Goal: Task Accomplishment & Management: Complete application form

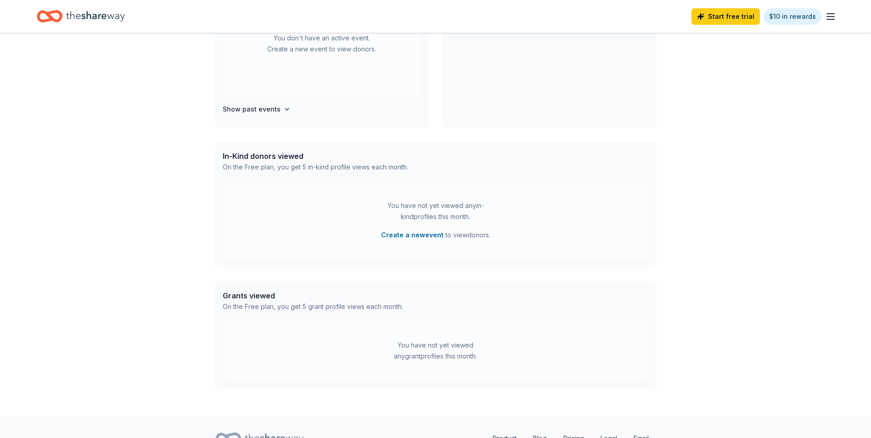
scroll to position [181, 0]
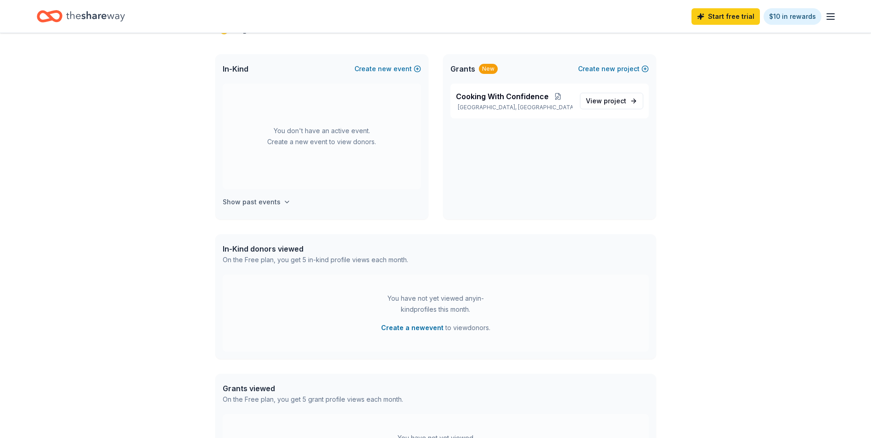
click at [247, 202] on h4 "Show past events" at bounding box center [252, 202] width 58 height 11
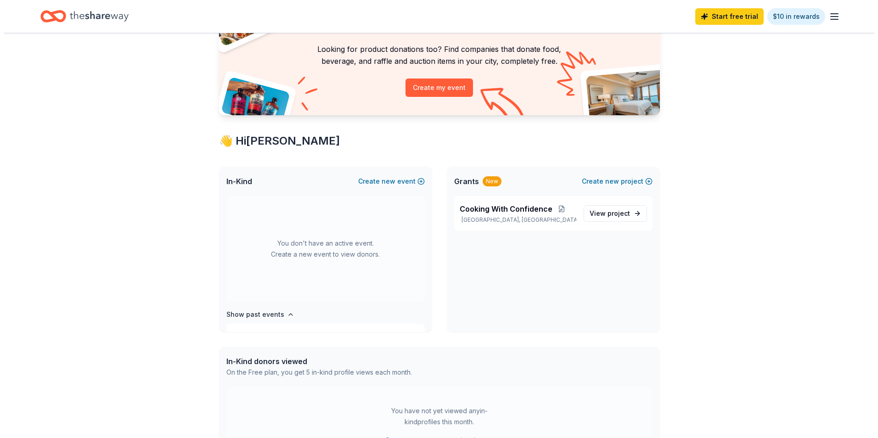
scroll to position [0, 0]
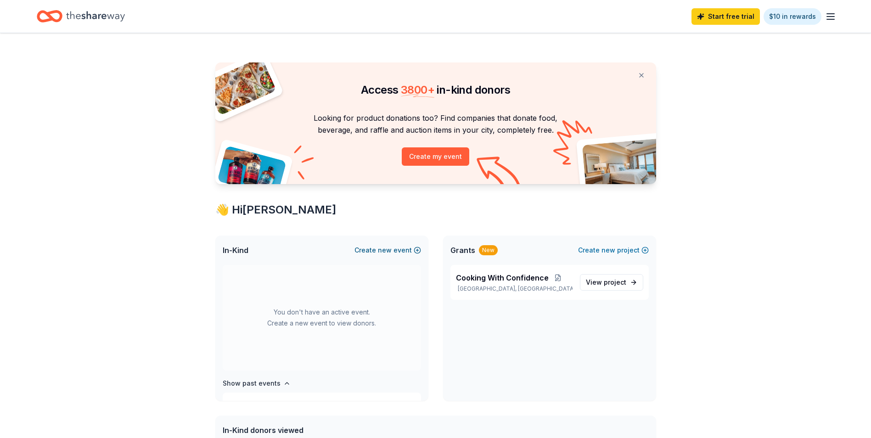
click at [386, 250] on span "new" at bounding box center [385, 250] width 14 height 11
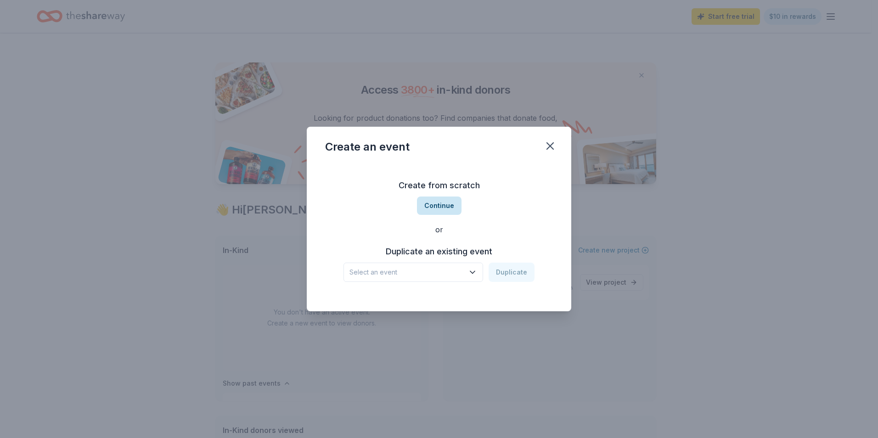
click at [444, 208] on button "Continue" at bounding box center [439, 206] width 45 height 18
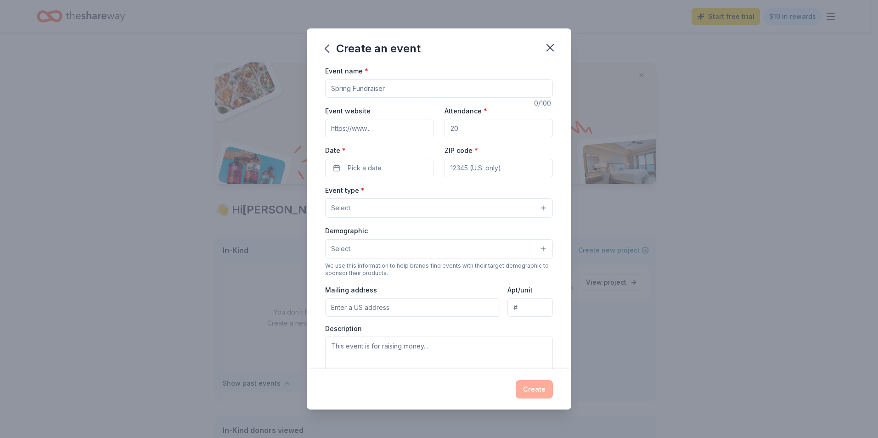
click at [393, 156] on div "Date * Pick a date" at bounding box center [379, 161] width 108 height 33
click at [393, 160] on button "Pick a date" at bounding box center [379, 168] width 108 height 18
click at [426, 191] on button "Go to next month" at bounding box center [427, 192] width 13 height 13
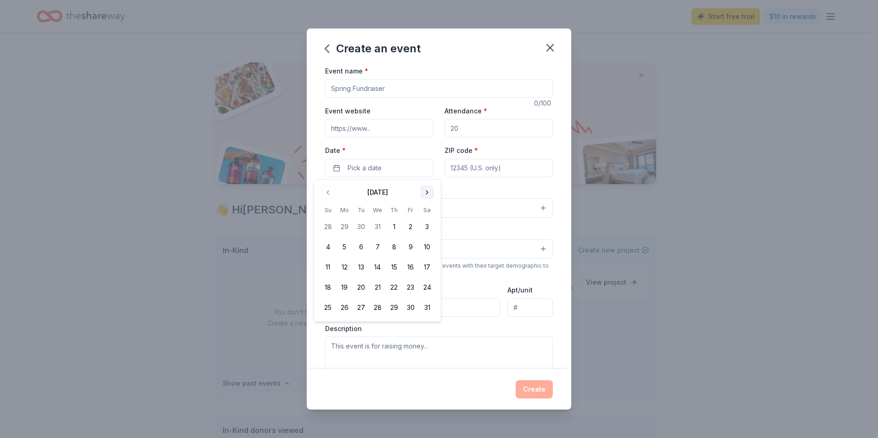
click at [426, 191] on button "Go to next month" at bounding box center [427, 192] width 13 height 13
click at [327, 193] on button "Go to previous month" at bounding box center [327, 192] width 13 height 13
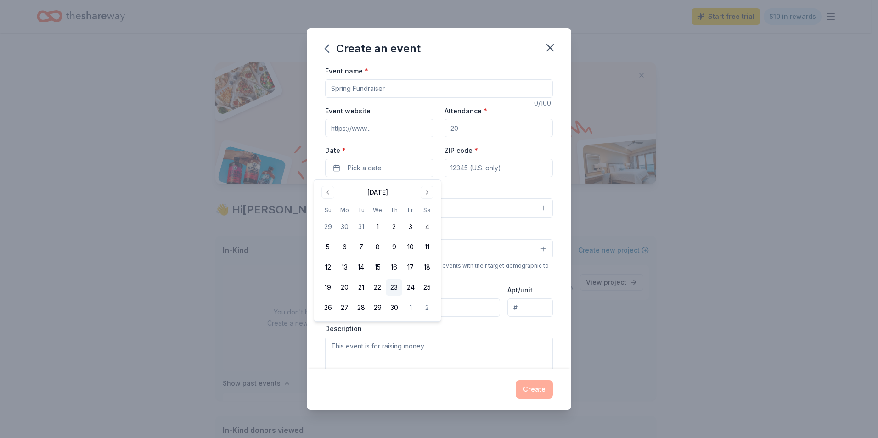
click at [393, 286] on button "23" at bounding box center [394, 287] width 17 height 17
click at [489, 166] on input "ZIP code *" at bounding box center [498, 168] width 108 height 18
type input "33304"
click at [499, 135] on input "Attendance *" at bounding box center [498, 128] width 108 height 18
type input "100"
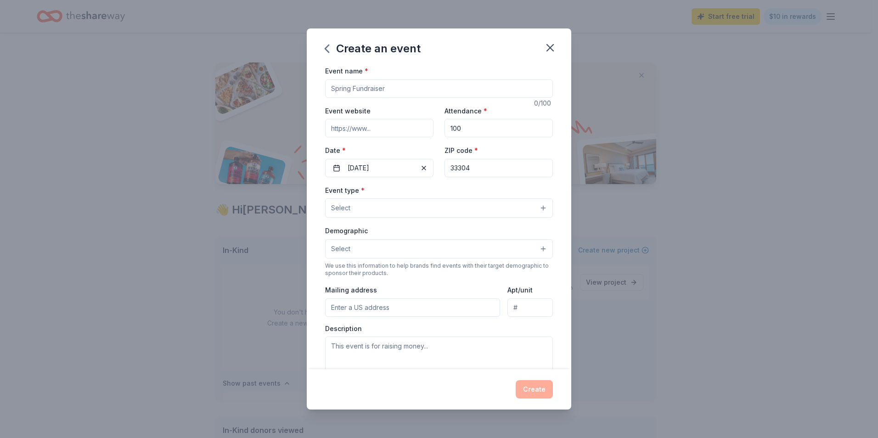
click at [384, 83] on input "Event name *" at bounding box center [439, 88] width 228 height 18
type input "Spring Cocktail Casino Event"
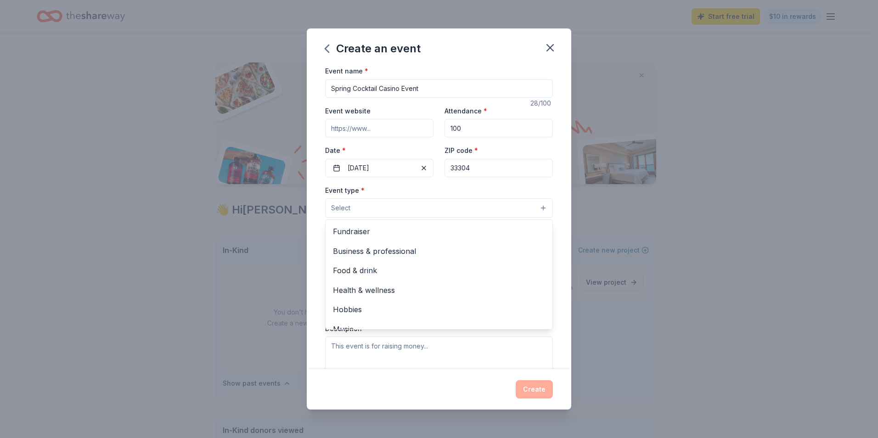
click at [410, 200] on button "Select" at bounding box center [439, 207] width 228 height 19
click at [386, 234] on span "Fundraiser" at bounding box center [439, 231] width 212 height 12
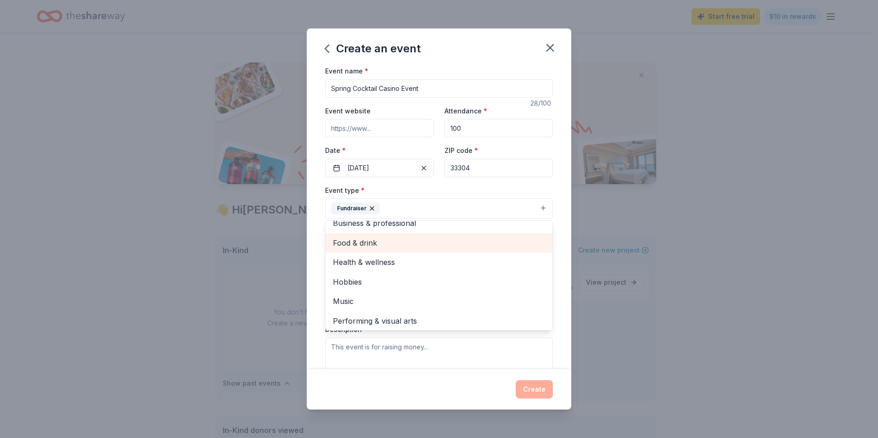
scroll to position [11, 0]
click at [541, 187] on div "Event type * Fundraiser Business & professional Food & drink Health & wellness …" at bounding box center [439, 202] width 228 height 34
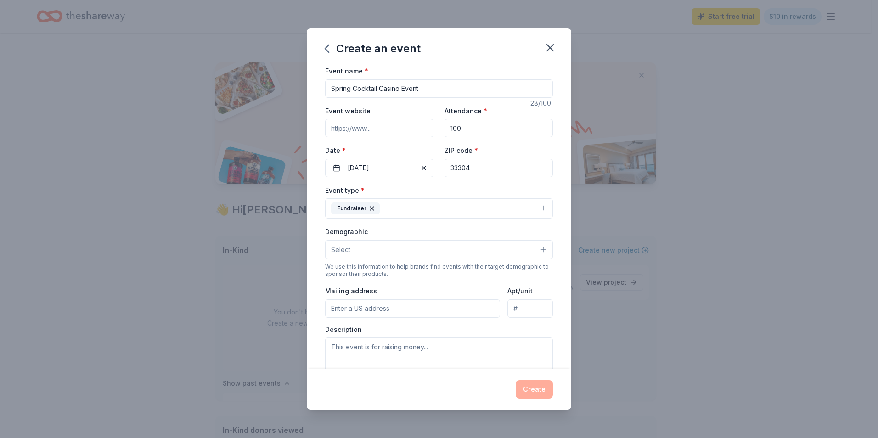
click at [344, 247] on span "Select" at bounding box center [340, 249] width 19 height 11
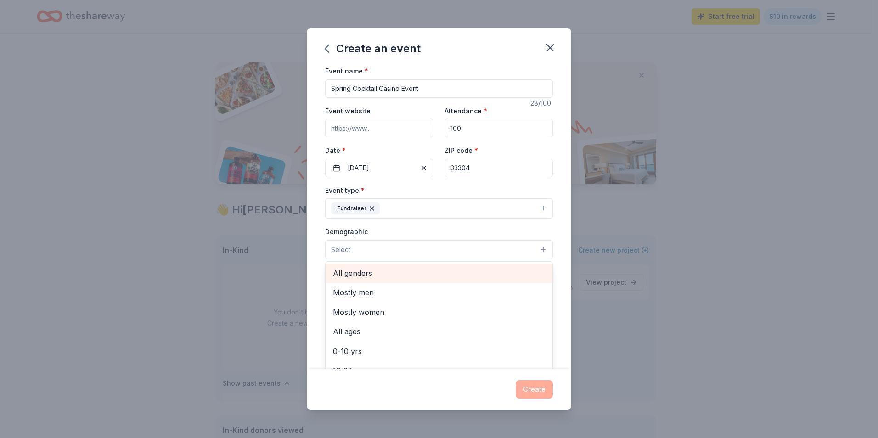
click at [490, 275] on span "All genders" at bounding box center [439, 273] width 212 height 12
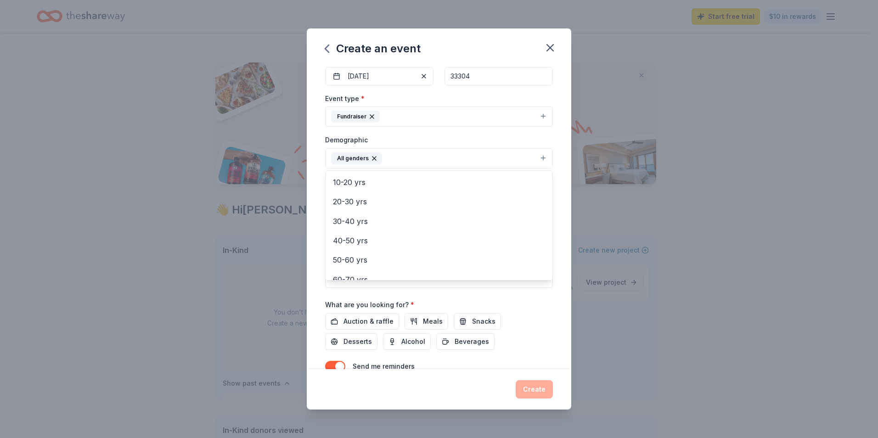
scroll to position [92, 0]
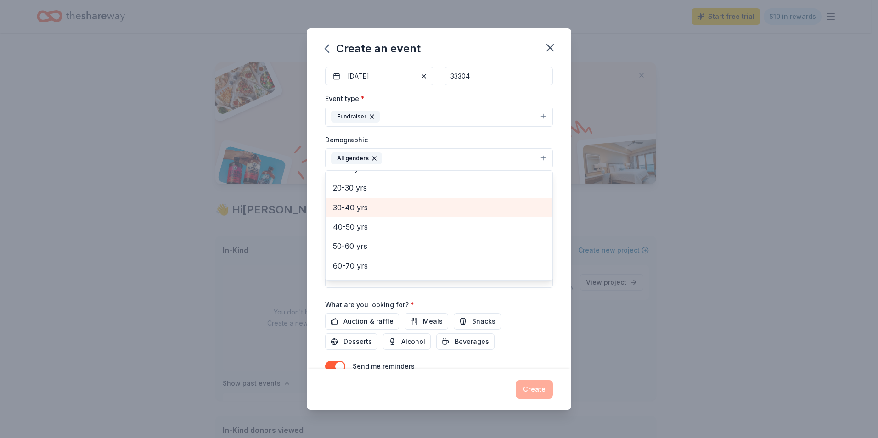
click at [349, 212] on span "30-40 yrs" at bounding box center [439, 208] width 212 height 12
click at [368, 208] on span "40-50 yrs" at bounding box center [439, 208] width 212 height 12
click at [364, 210] on span "50-60 yrs" at bounding box center [439, 210] width 212 height 12
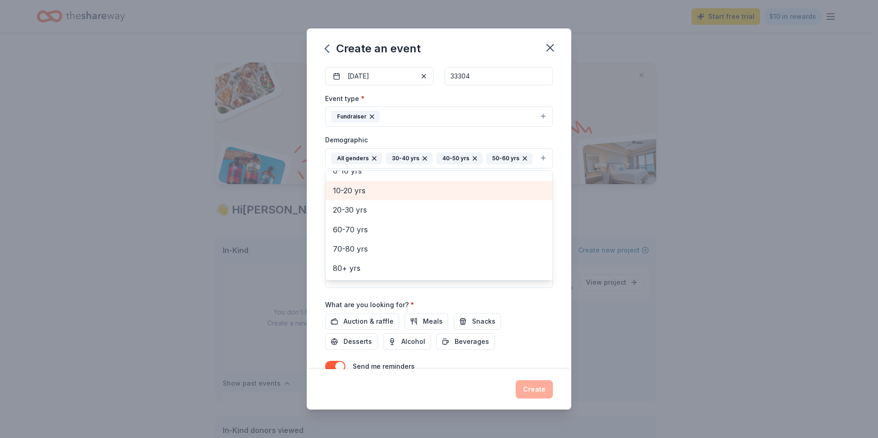
scroll to position [70, 0]
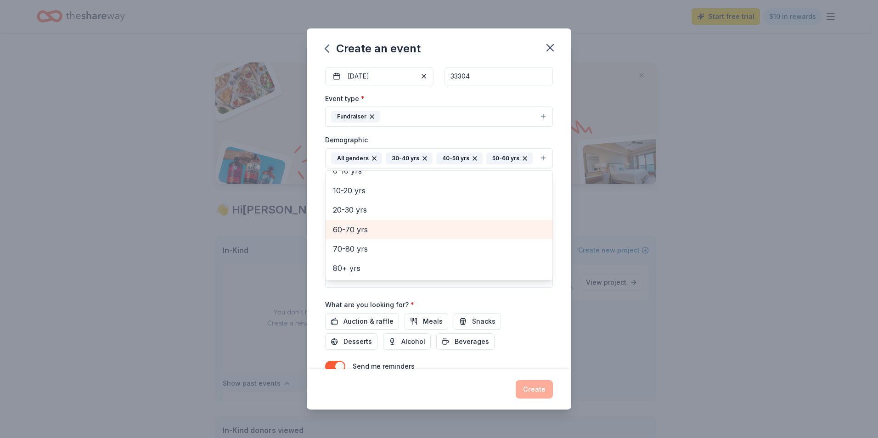
click at [344, 236] on span "60-70 yrs" at bounding box center [439, 230] width 212 height 12
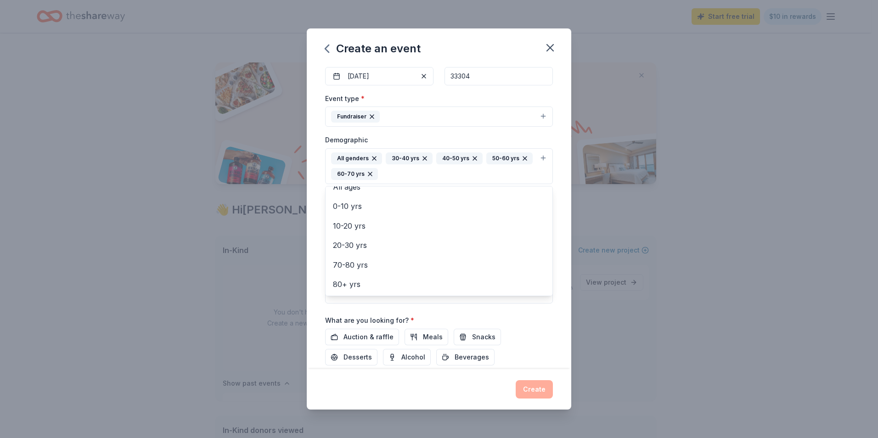
click at [550, 168] on div "Event name * Spring Cocktail Casino Event 28 /100 Event website Attendance * 10…" at bounding box center [439, 217] width 264 height 304
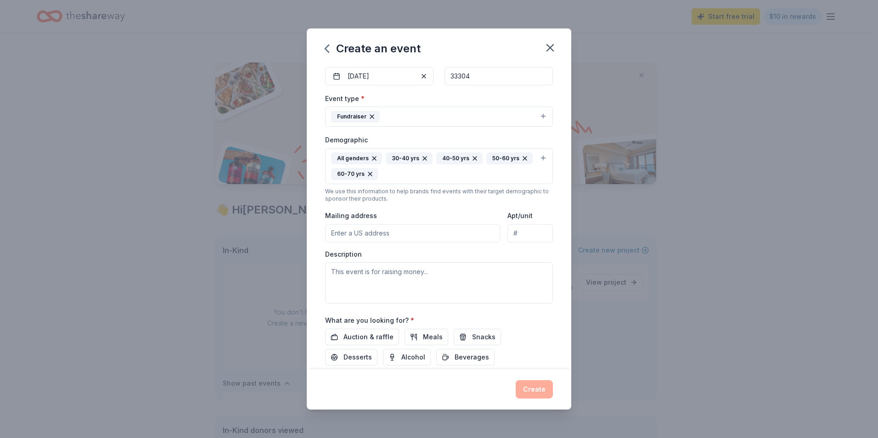
click at [378, 234] on input "Mailing address" at bounding box center [412, 233] width 175 height 18
type input "733 Breakers Avenue, Fort Lauderdale, FL, 33304"
click at [366, 331] on span "Auction & raffle" at bounding box center [368, 336] width 50 height 11
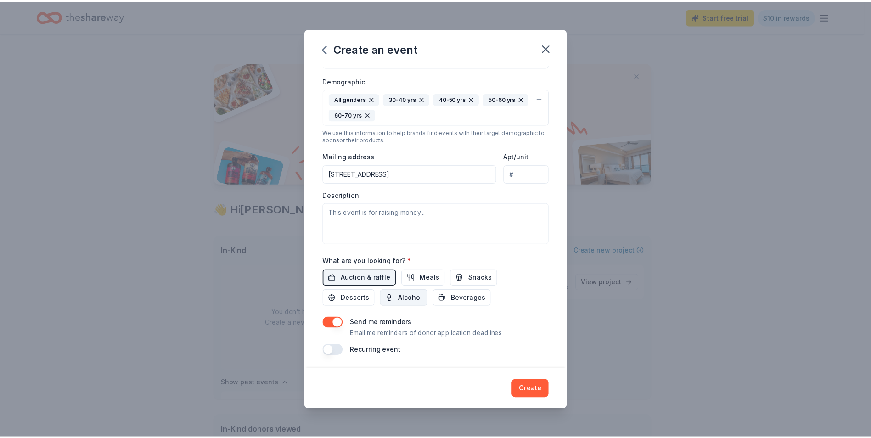
scroll to position [152, 0]
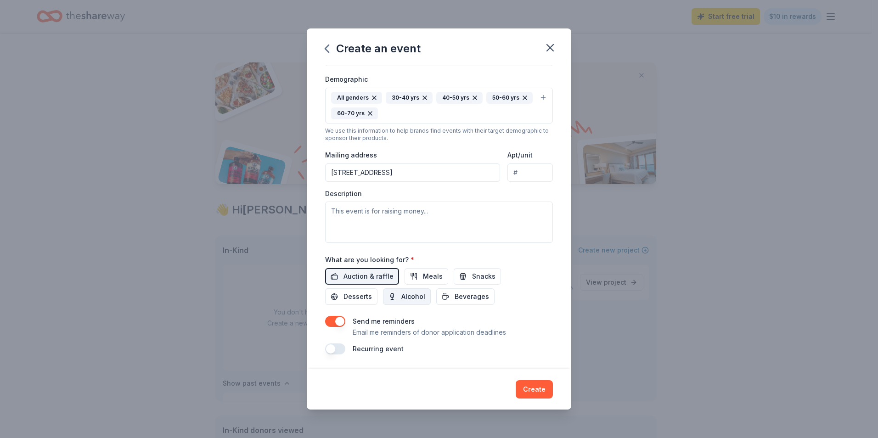
click at [414, 298] on span "Alcohol" at bounding box center [413, 296] width 24 height 11
click at [551, 391] on button "Create" at bounding box center [534, 389] width 37 height 18
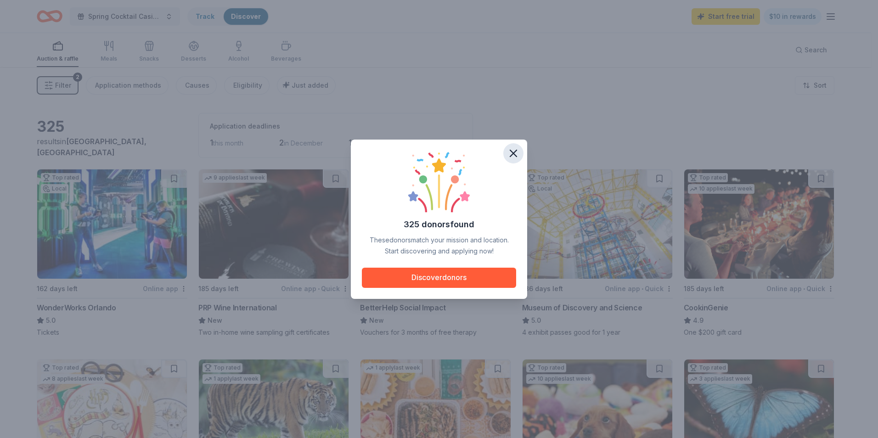
click at [512, 150] on icon "button" at bounding box center [513, 153] width 13 height 13
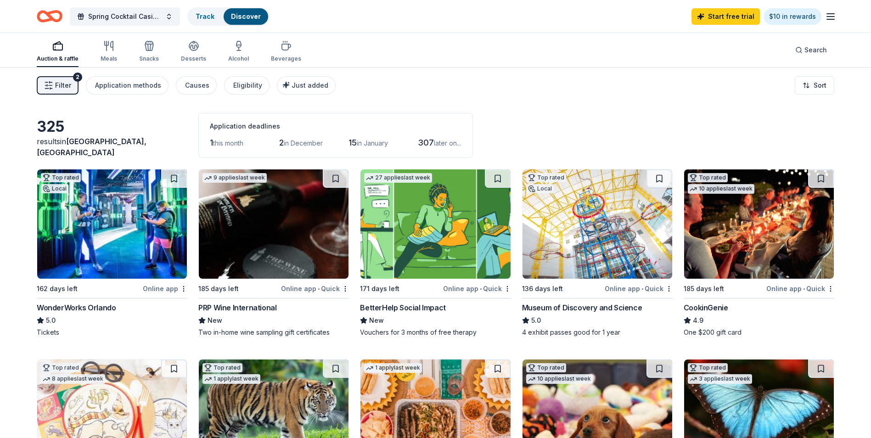
scroll to position [46, 0]
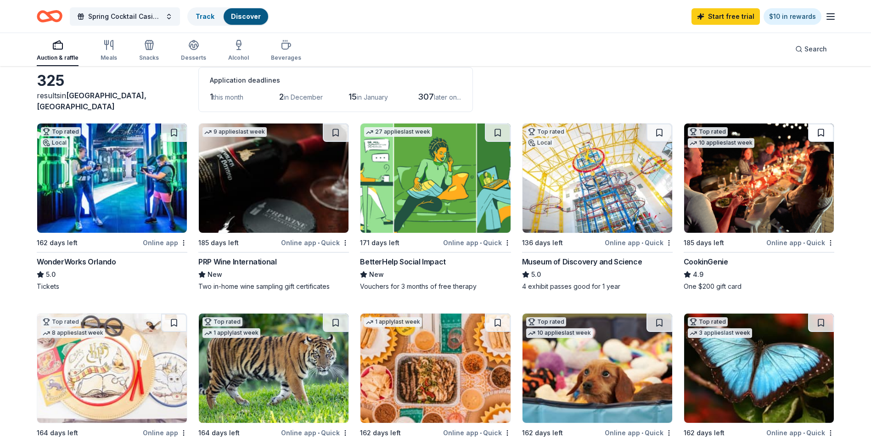
click at [827, 131] on button at bounding box center [821, 133] width 26 height 18
click at [330, 132] on button at bounding box center [336, 133] width 26 height 18
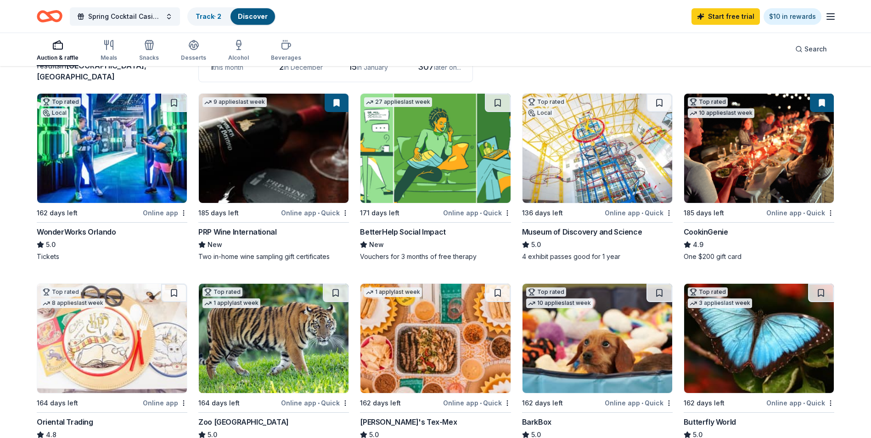
scroll to position [92, 0]
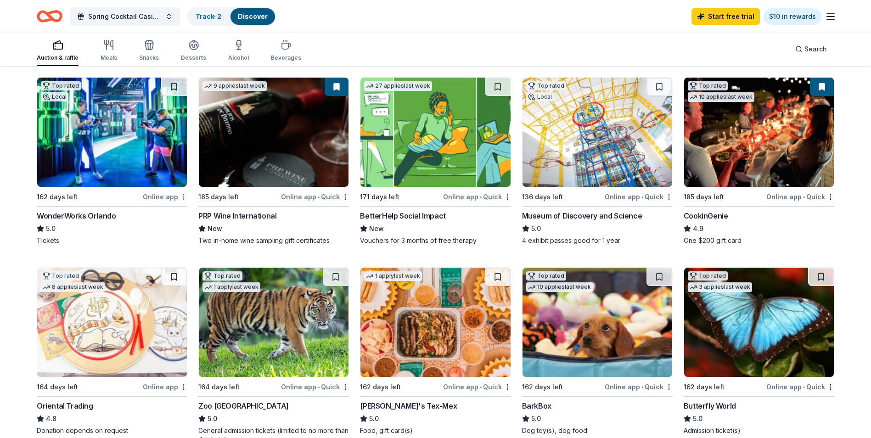
click at [182, 199] on html "Spring Cocktail Casino Event Track · 2 Discover Start free trial $10 in rewards…" at bounding box center [435, 127] width 871 height 438
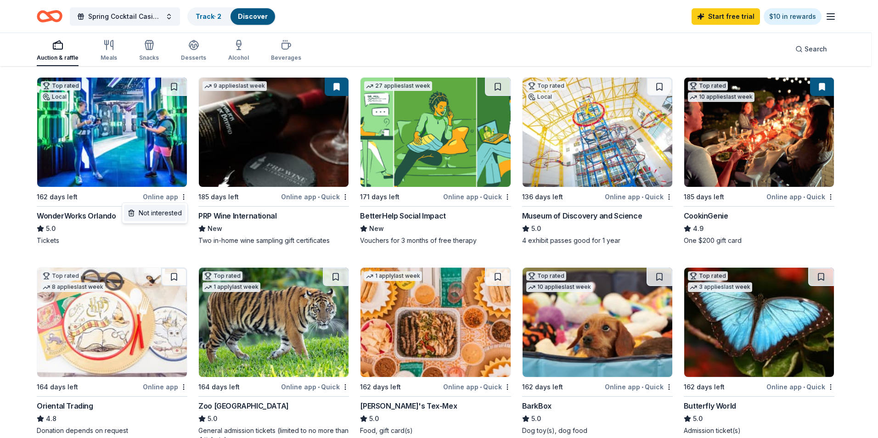
click at [177, 210] on div "Not interested" at bounding box center [155, 213] width 62 height 17
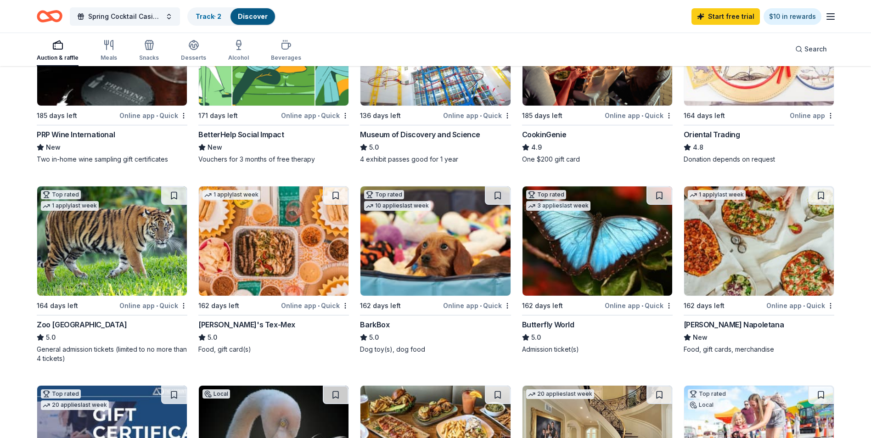
scroll to position [230, 0]
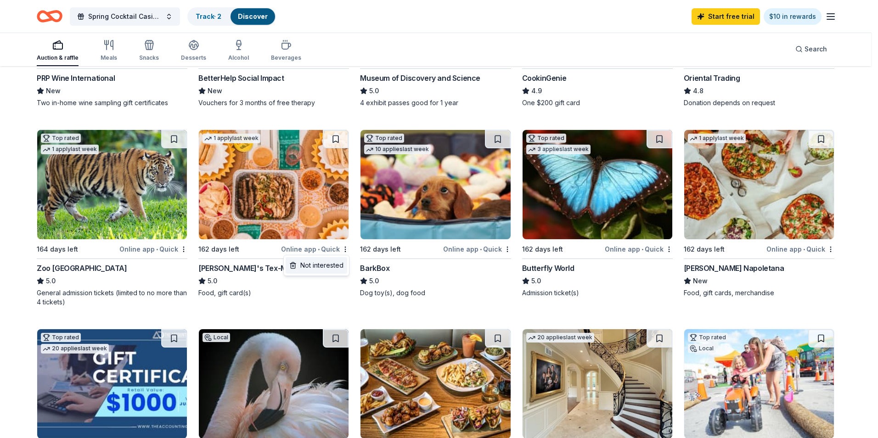
click at [327, 270] on div "Not interested" at bounding box center [317, 265] width 62 height 17
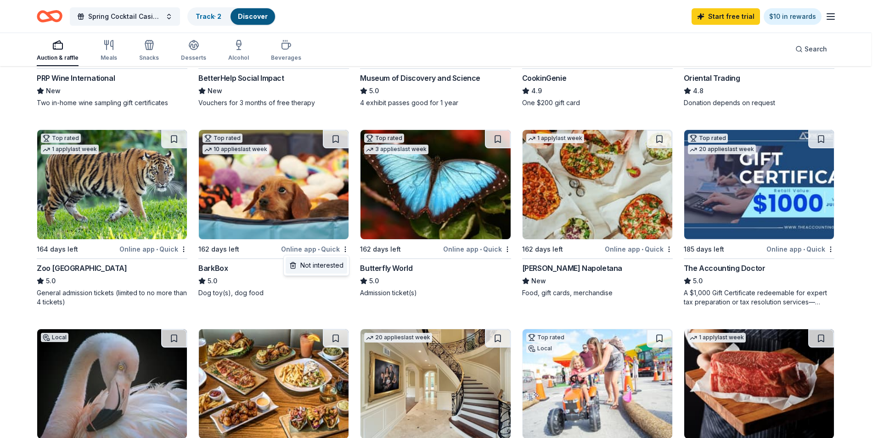
click at [319, 266] on div "Not interested" at bounding box center [317, 265] width 62 height 17
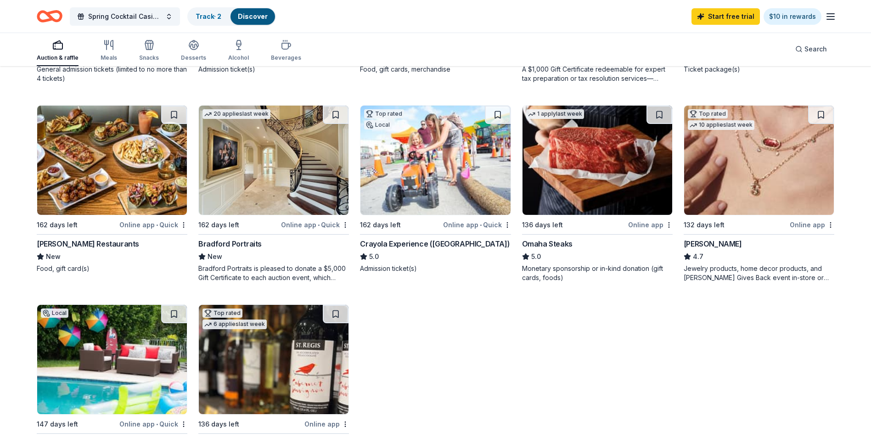
scroll to position [505, 0]
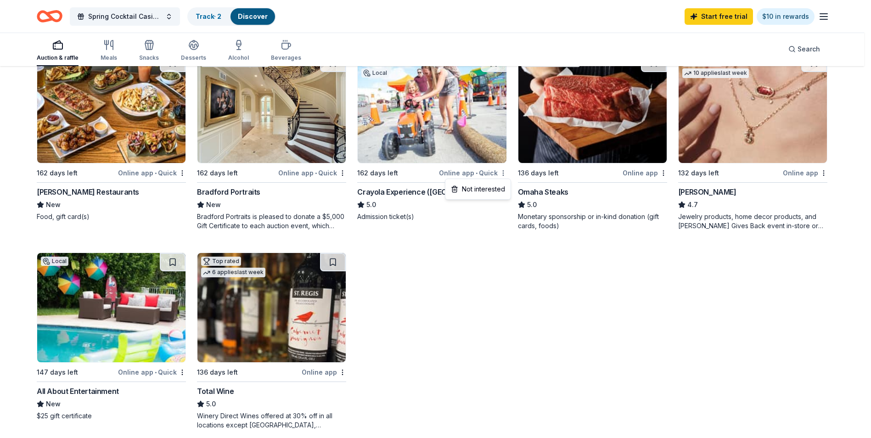
click at [494, 191] on div "Not interested" at bounding box center [478, 189] width 62 height 17
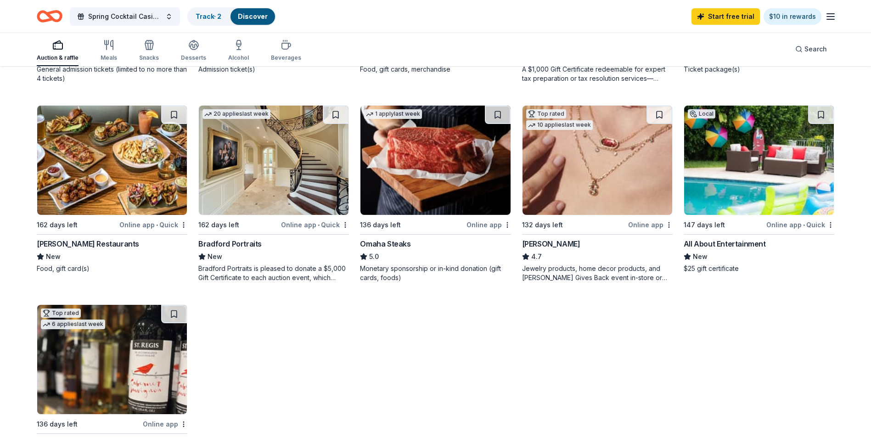
scroll to position [413, 0]
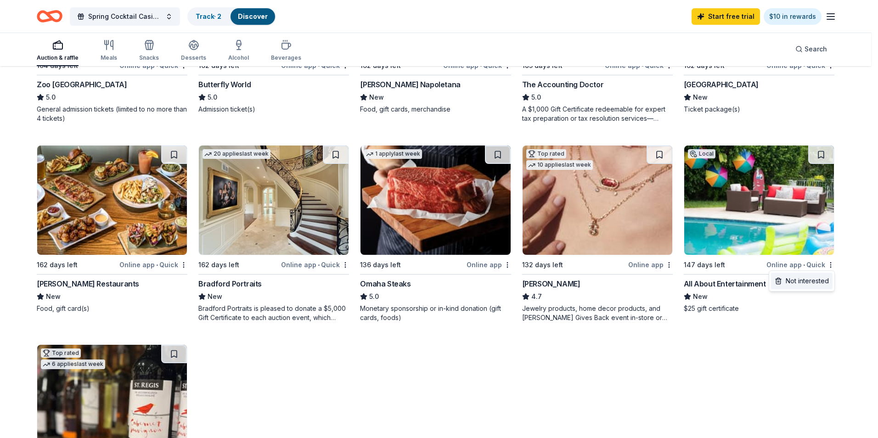
click at [790, 281] on div "Not interested" at bounding box center [802, 281] width 62 height 17
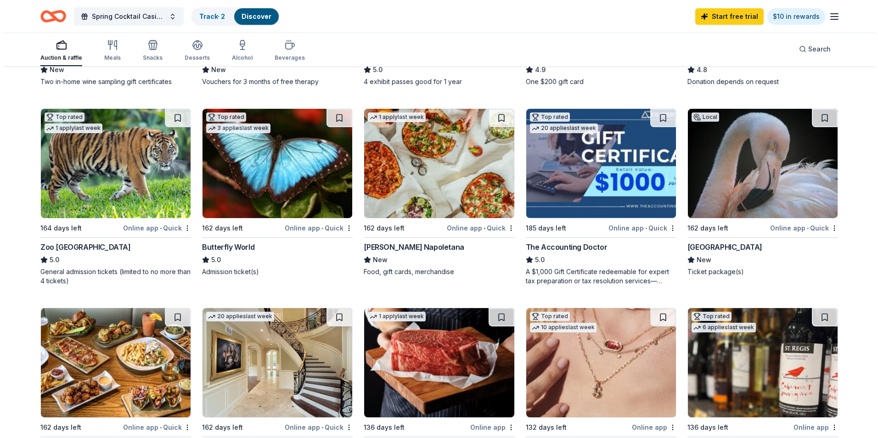
scroll to position [230, 0]
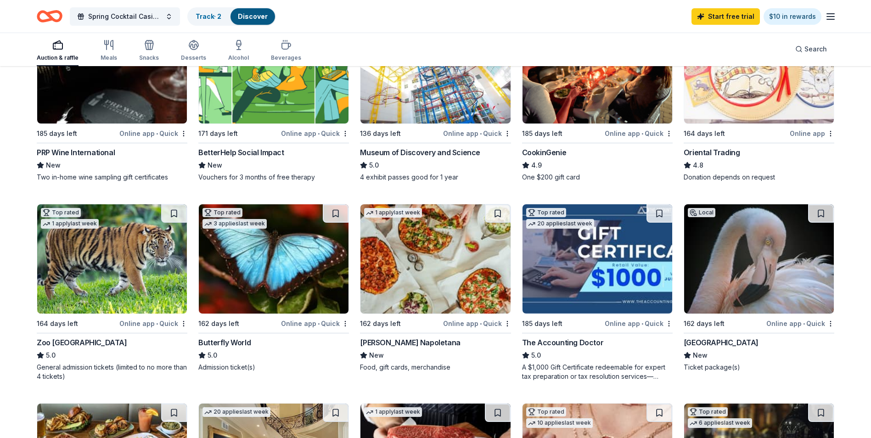
scroll to position [46, 0]
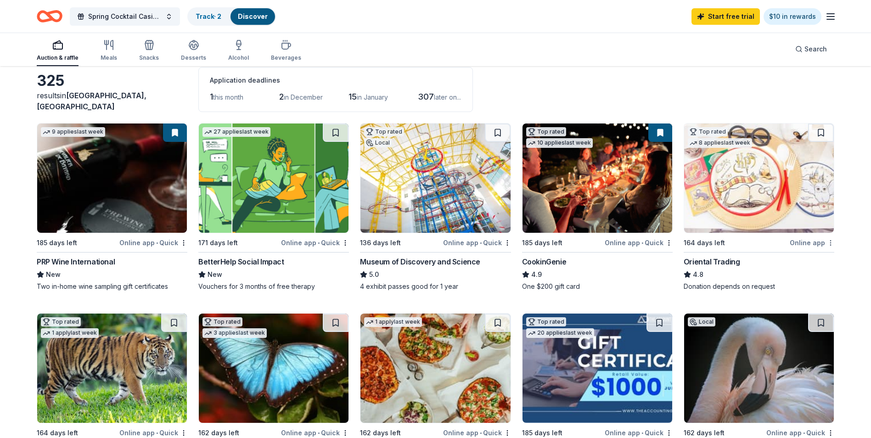
click at [830, 243] on html "Spring Cocktail Casino Event Track · 2 Discover Start free trial $10 in rewards…" at bounding box center [435, 173] width 871 height 438
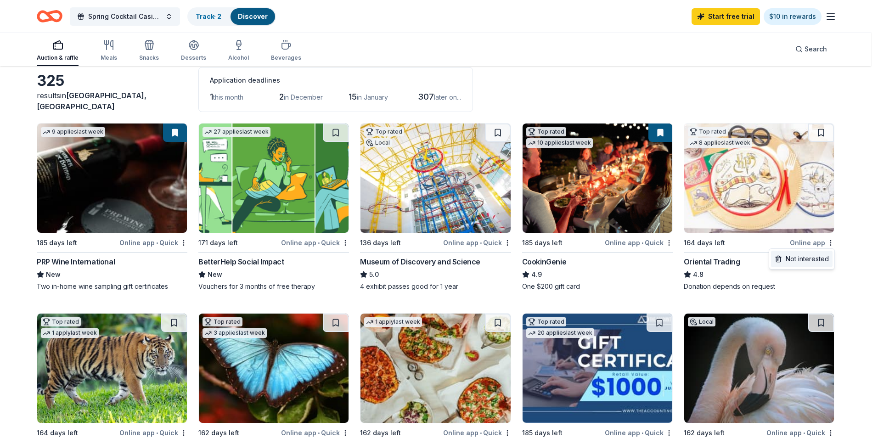
click at [807, 262] on div "Not interested" at bounding box center [802, 259] width 62 height 17
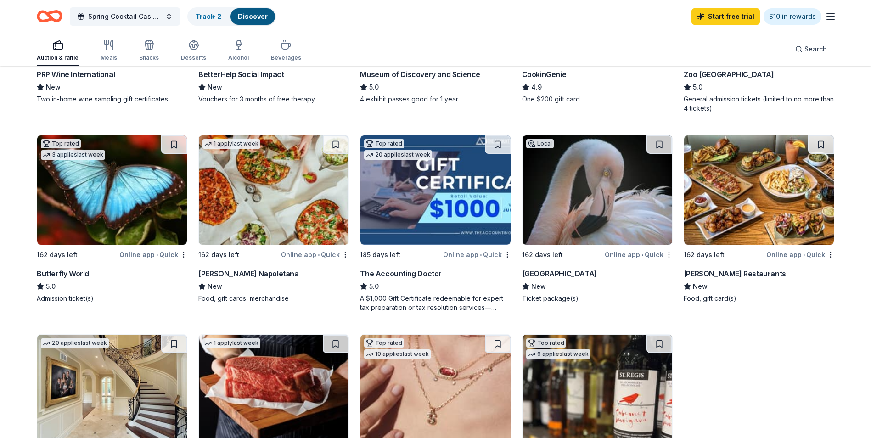
scroll to position [230, 0]
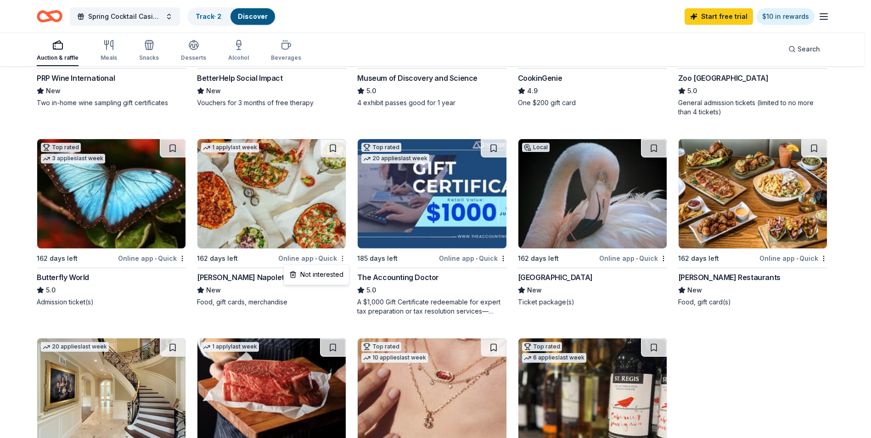
click at [331, 278] on div "Not interested" at bounding box center [317, 274] width 62 height 17
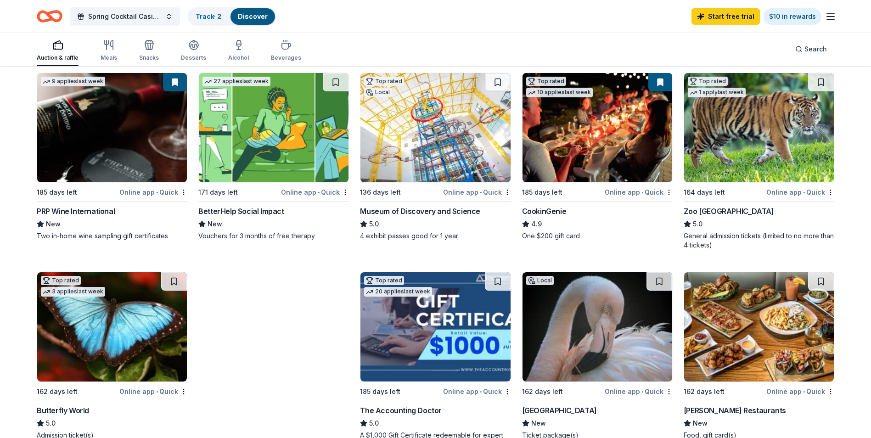
scroll to position [92, 0]
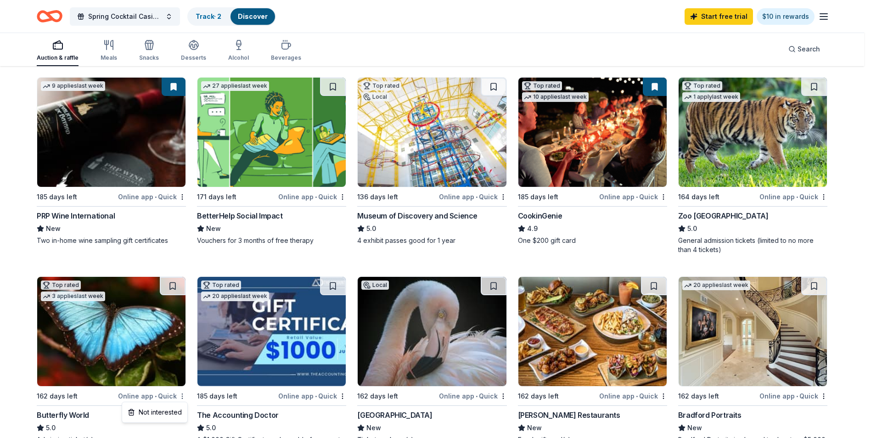
click at [183, 346] on html "Spring Cocktail Casino Event Track · 2 Discover Start free trial $10 in rewards…" at bounding box center [435, 127] width 871 height 438
click at [0, 280] on html "Spring Cocktail Casino Event Track · 2 Discover Start free trial $10 in rewards…" at bounding box center [439, 127] width 878 height 438
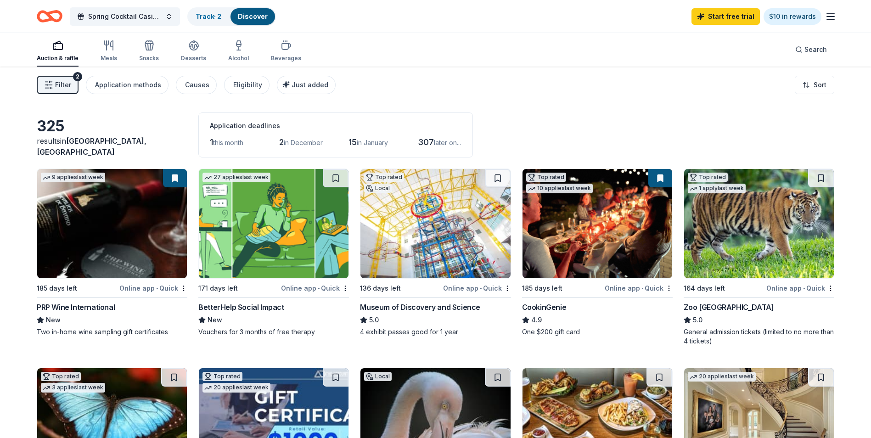
scroll to position [0, 0]
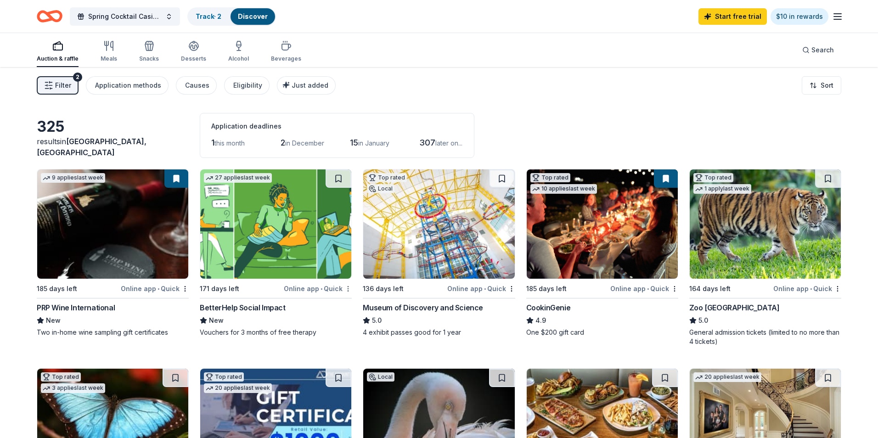
click at [344, 292] on body "Spring Cocktail Casino Event Track · 2 Discover Start free trial $10 in rewards…" at bounding box center [439, 219] width 878 height 438
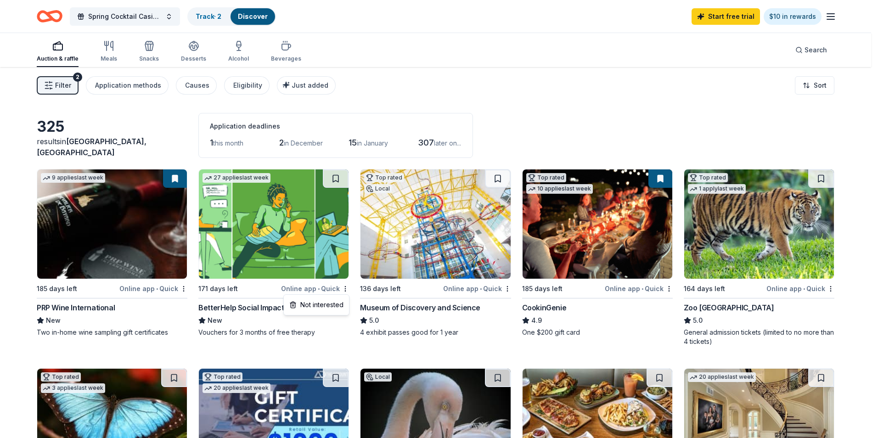
click at [856, 288] on html "Spring Cocktail Casino Event Track · 2 Discover Start free trial $10 in rewards…" at bounding box center [439, 219] width 878 height 438
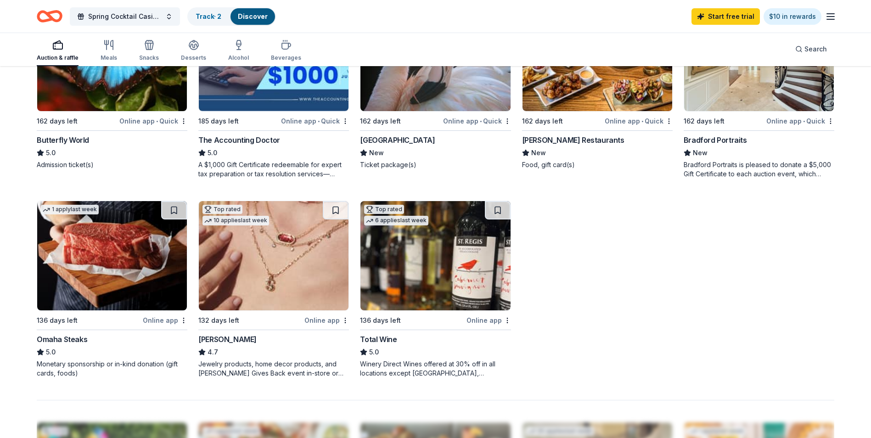
scroll to position [367, 0]
click at [476, 265] on img at bounding box center [435, 255] width 150 height 109
click at [500, 210] on button at bounding box center [498, 210] width 26 height 18
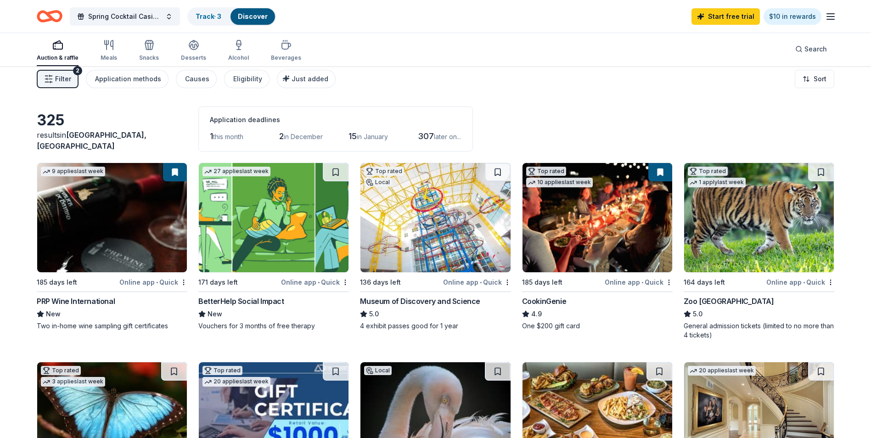
scroll to position [0, 0]
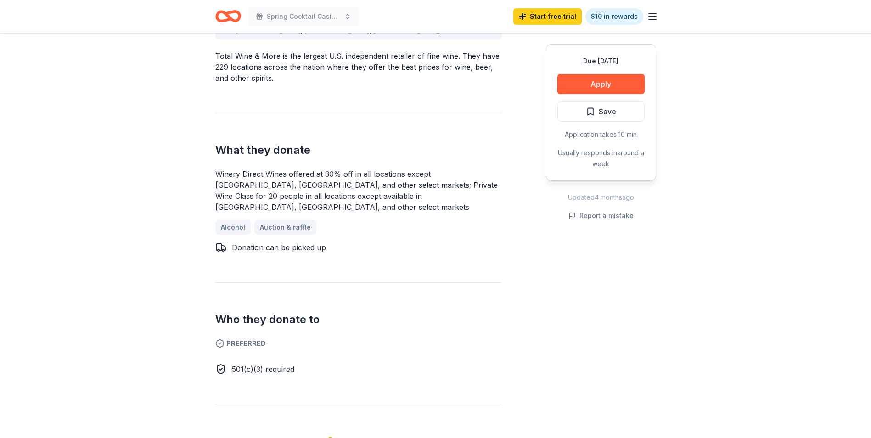
scroll to position [321, 0]
